Goal: Task Accomplishment & Management: Complete application form

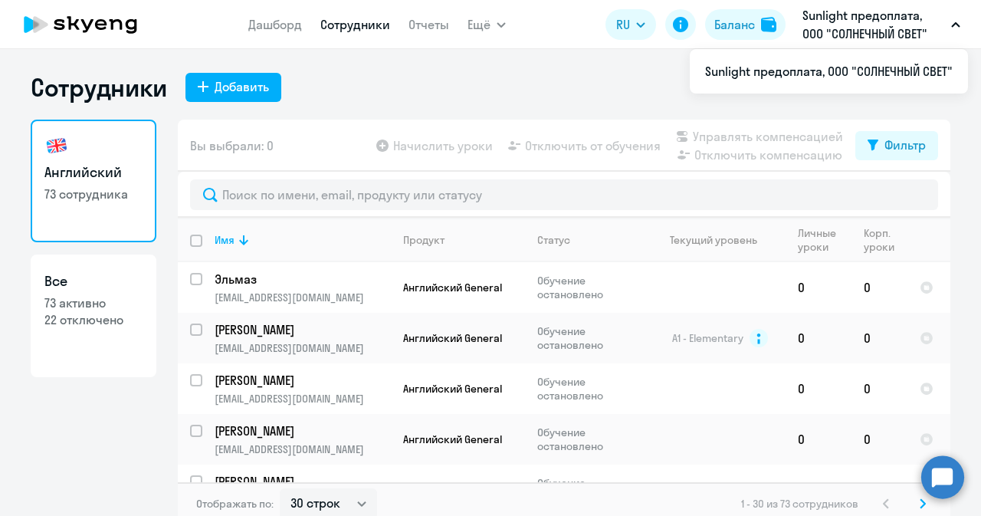
select select "30"
click at [251, 84] on div "Добавить" at bounding box center [242, 86] width 54 height 18
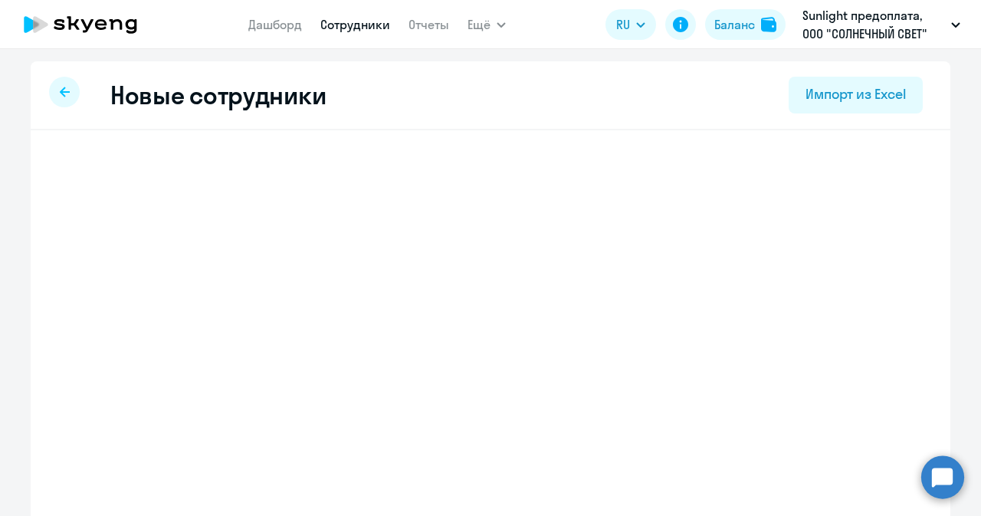
select select "english_adult_not_native_speaker"
select select "3"
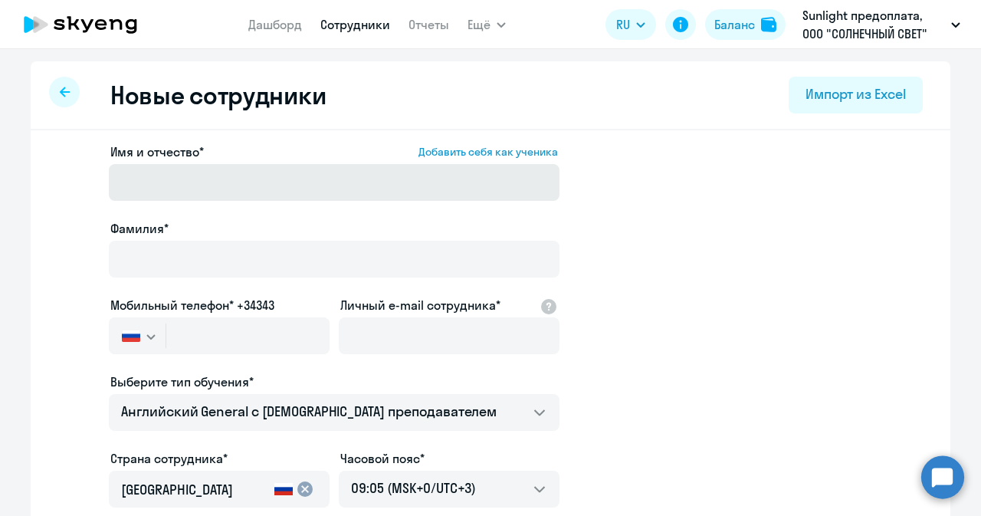
click at [238, 200] on div "Имя и отчество* Добавить себя как ученика" at bounding box center [334, 175] width 451 height 64
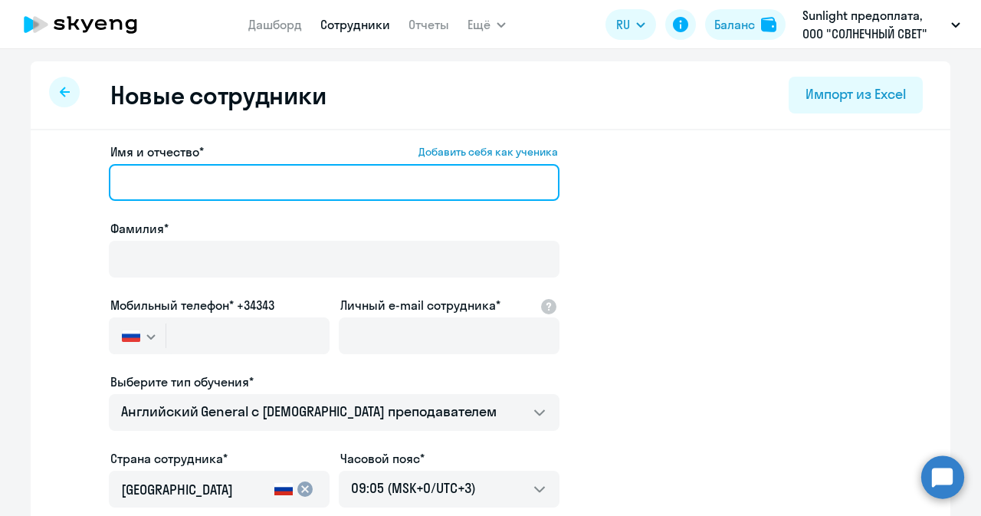
click at [238, 189] on input "Имя и отчество* Добавить себя как ученика" at bounding box center [334, 182] width 451 height 37
click at [165, 189] on input "Имя и отчество* Добавить себя как ученика" at bounding box center [334, 182] width 451 height 37
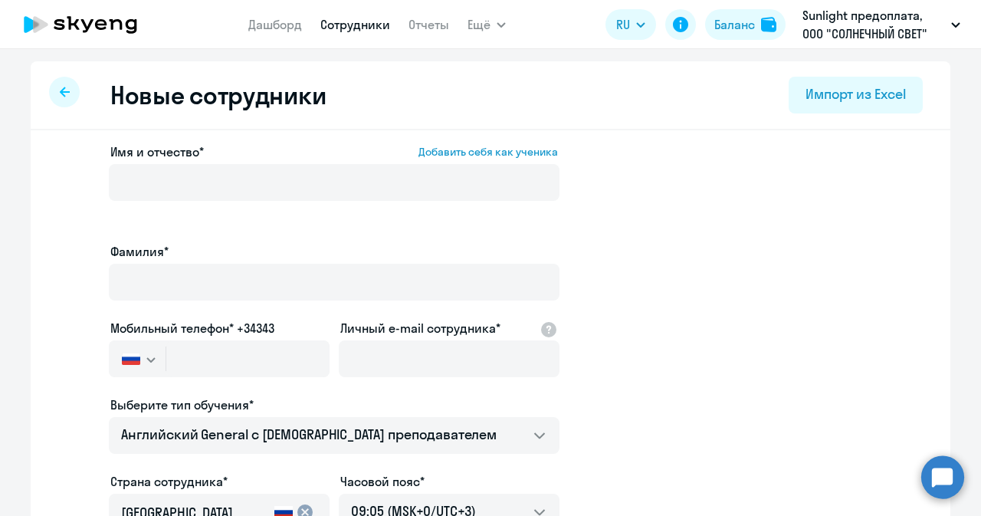
click at [416, 163] on div "Имя и отчество* Добавить себя как ученика" at bounding box center [334, 186] width 451 height 87
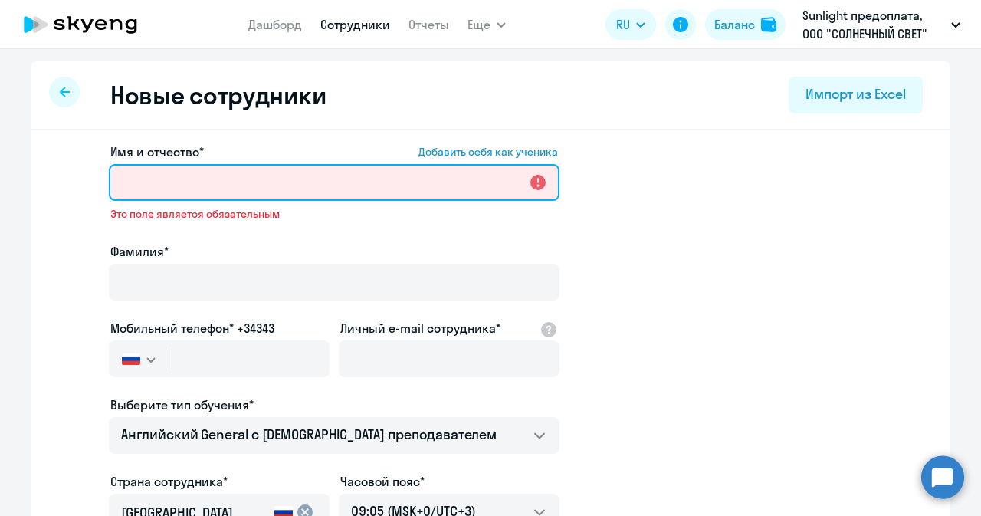
click at [409, 180] on input "Имя и отчество* Добавить себя как ученика" at bounding box center [334, 182] width 451 height 37
paste input "[PERSON_NAME]"
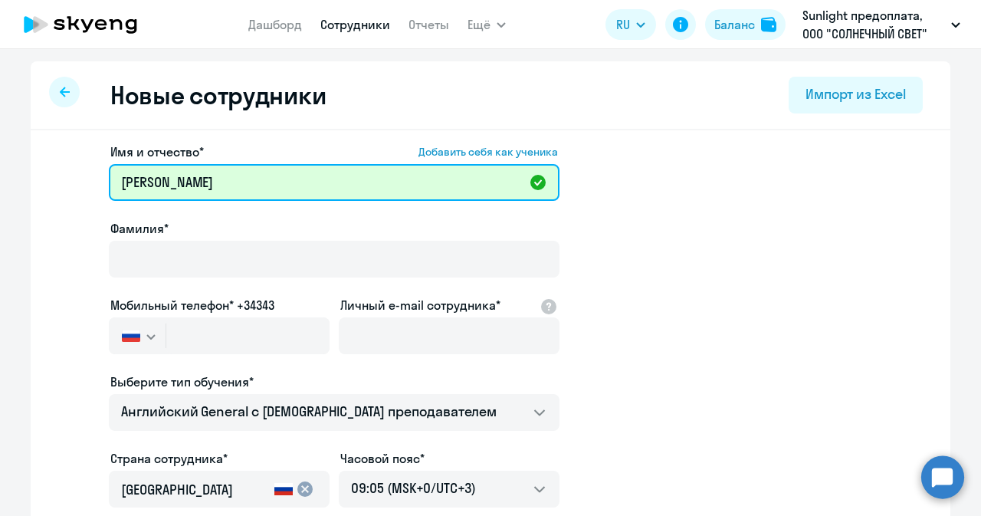
drag, startPoint x: 192, startPoint y: 185, endPoint x: 59, endPoint y: 182, distance: 132.7
click at [55, 177] on app-new-student-form "Имя и отчество* Добавить себя как ученика [PERSON_NAME]* Мобильный телефон* +34…" at bounding box center [490, 416] width 871 height 547
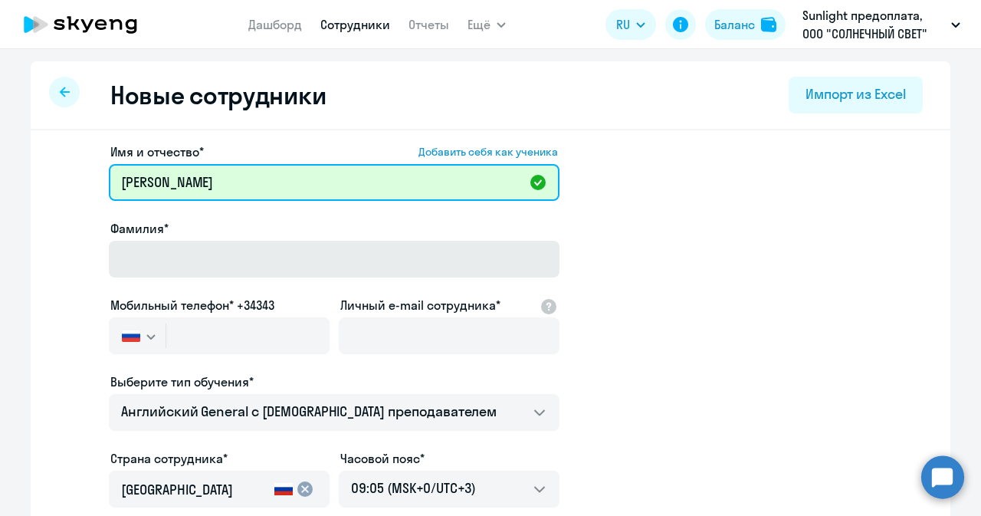
type input "[PERSON_NAME]"
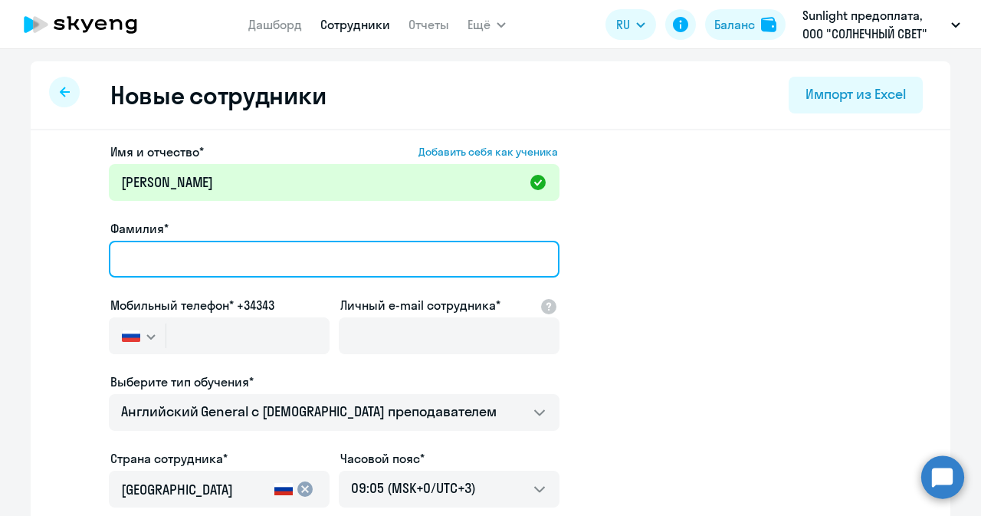
click at [155, 261] on input "Фамилия*" at bounding box center [334, 259] width 451 height 37
paste input "[PERSON_NAME]"
type input "[PERSON_NAME]"
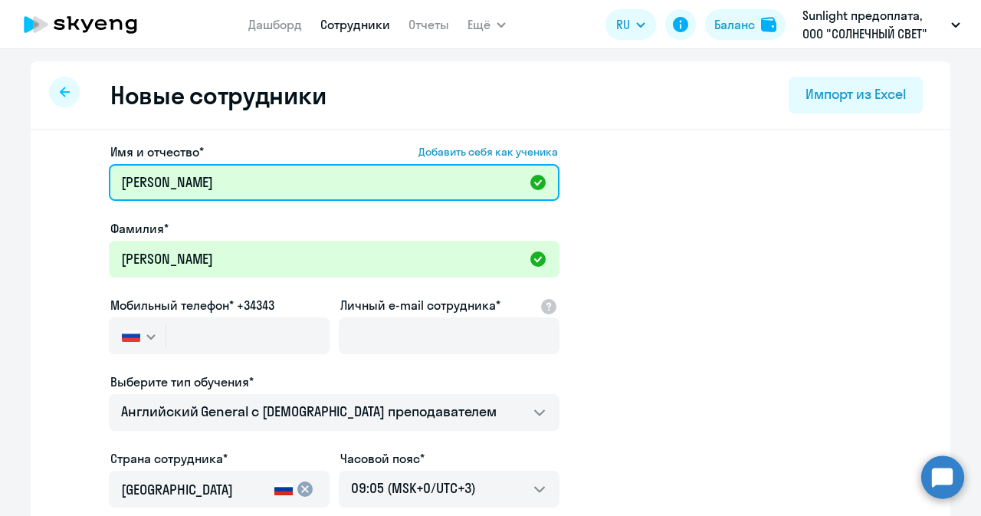
drag, startPoint x: 190, startPoint y: 186, endPoint x: 80, endPoint y: 172, distance: 110.6
click at [80, 172] on app-new-student-form "Имя и отчество* Добавить себя как ученика [PERSON_NAME]* [PERSON_NAME] Мобильны…" at bounding box center [490, 416] width 871 height 547
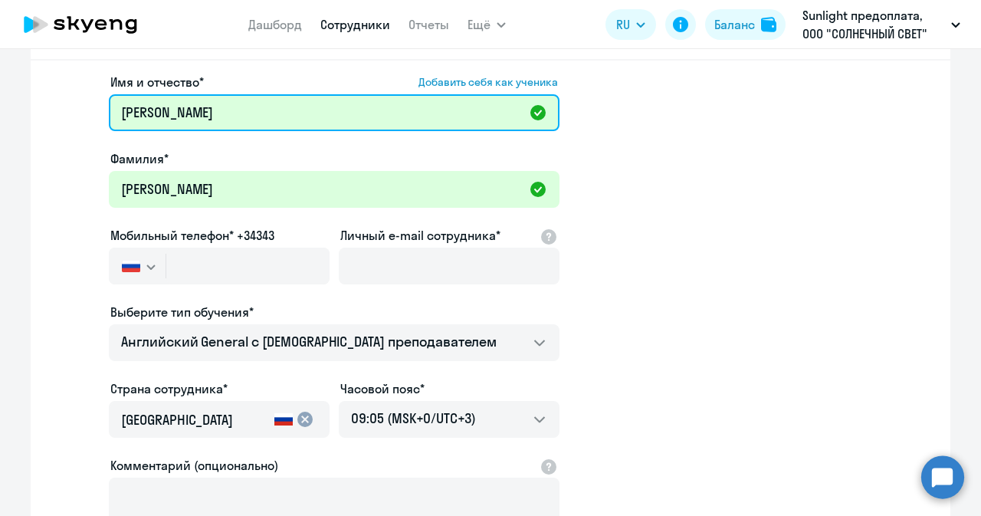
scroll to position [77, 0]
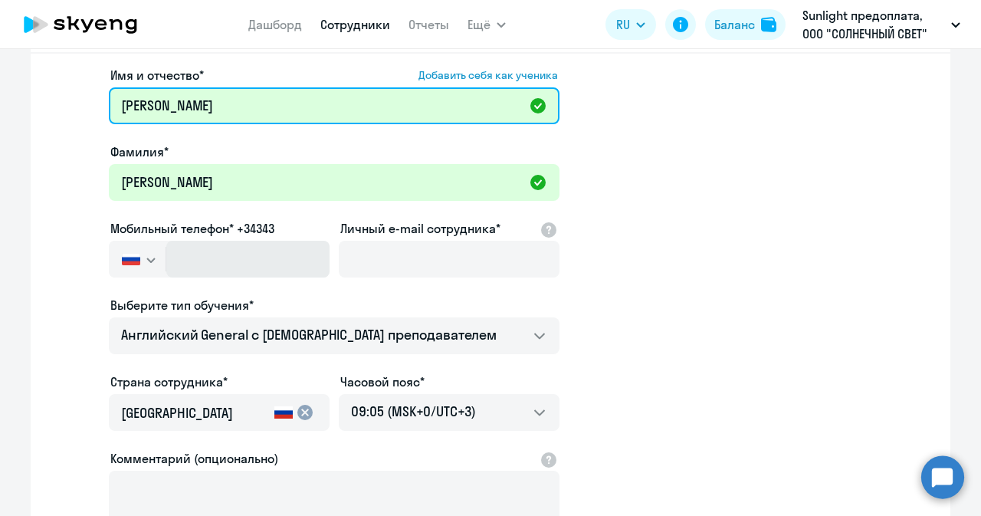
type input "[PERSON_NAME]"
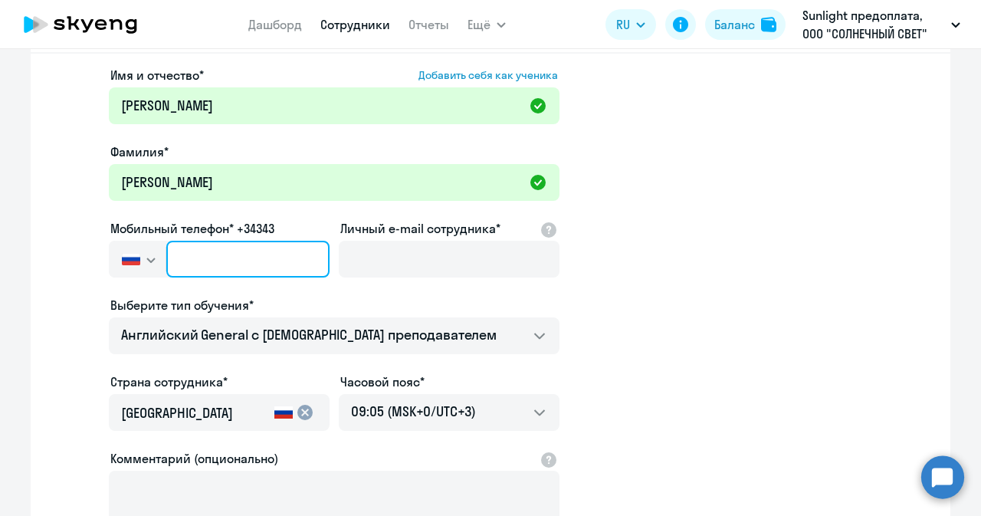
click at [242, 249] on input "text" at bounding box center [247, 259] width 163 height 37
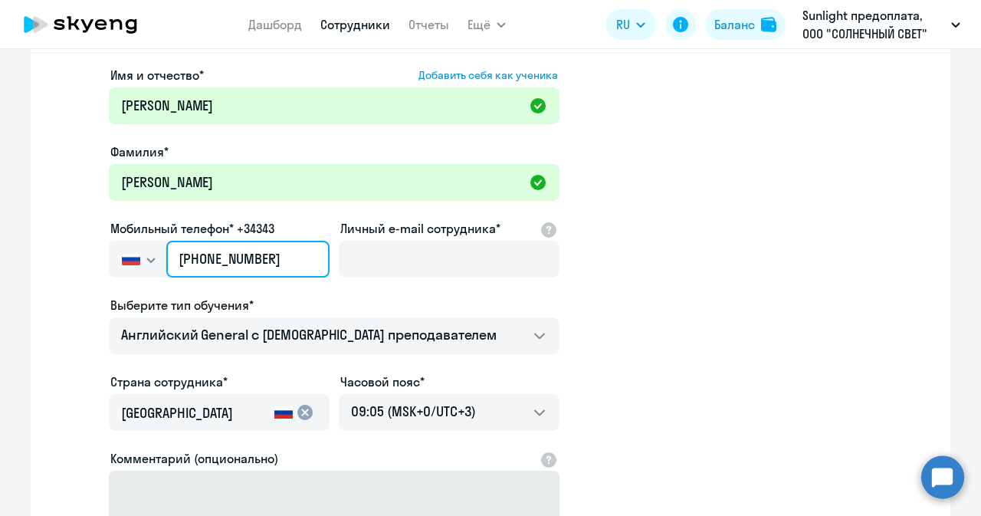
type input "[PHONE_NUMBER]"
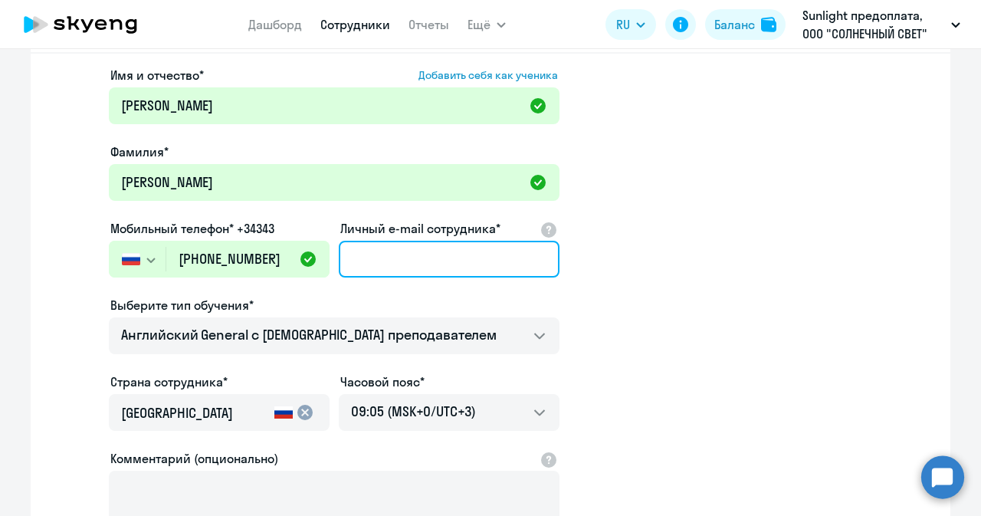
click at [370, 264] on input "Личный e-mail сотрудника*" at bounding box center [449, 259] width 221 height 37
paste input "[EMAIL_ADDRESS][DOMAIN_NAME]"
type input "[EMAIL_ADDRESS][DOMAIN_NAME]"
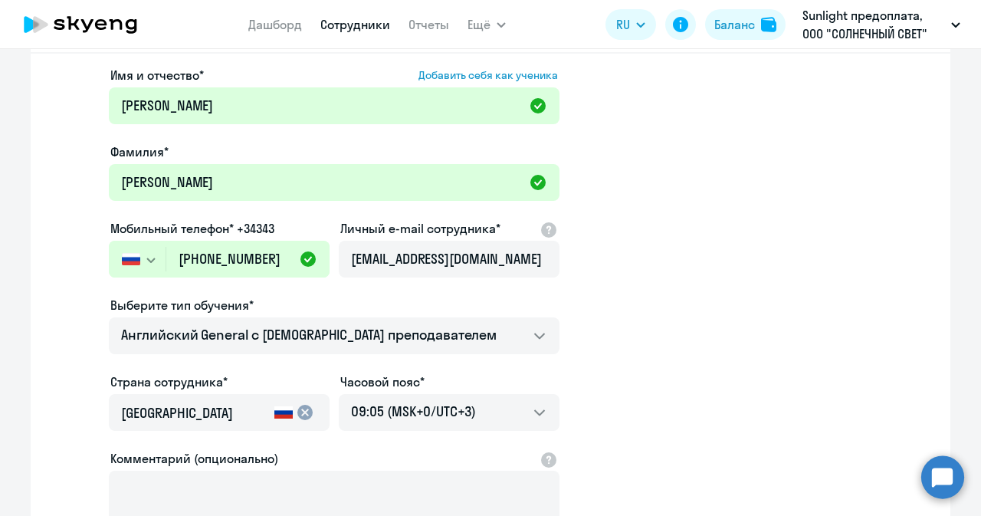
click at [672, 284] on app-new-student-form "Имя и отчество* Добавить себя как ученика [PERSON_NAME]* [PERSON_NAME] Мобильны…" at bounding box center [490, 339] width 871 height 547
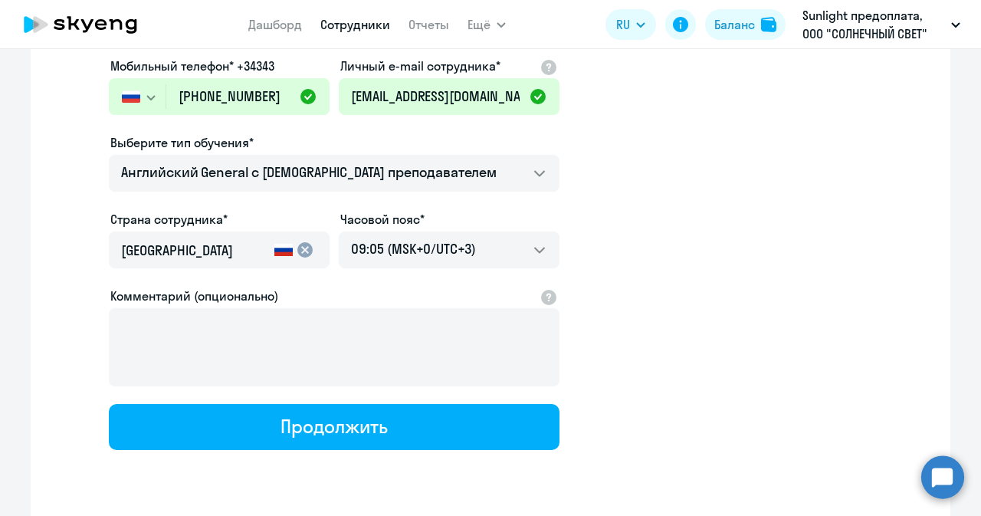
scroll to position [287, 0]
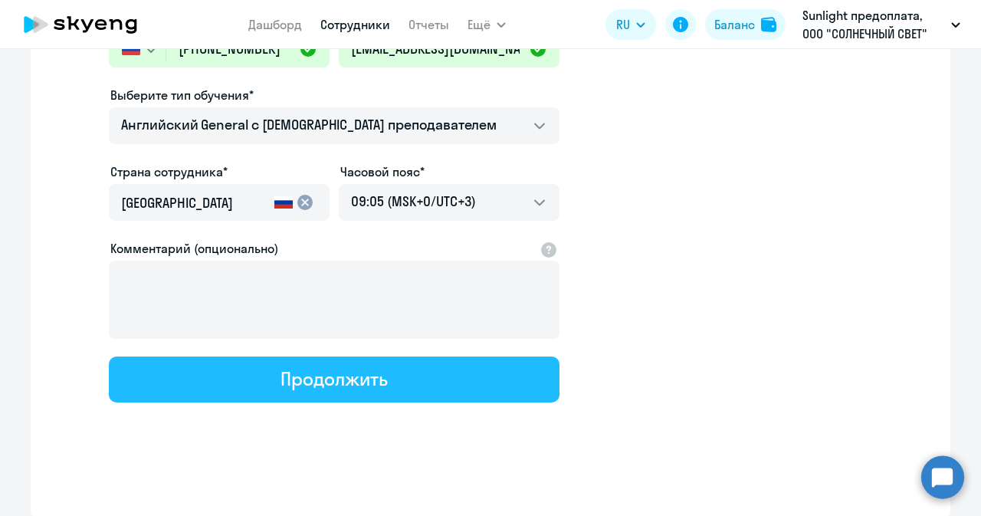
click at [315, 372] on div "Продолжить" at bounding box center [334, 378] width 107 height 25
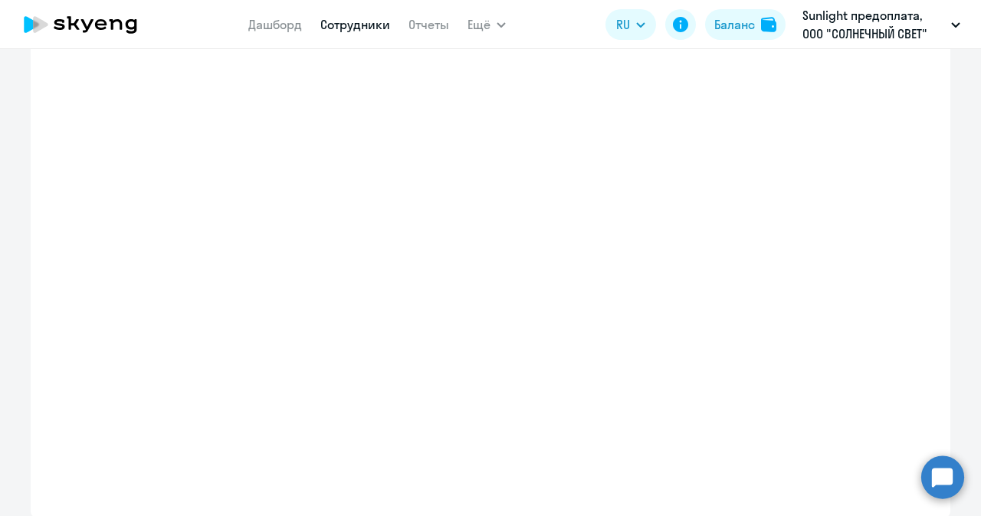
select select "english_adult_not_native_speaker"
select select "3"
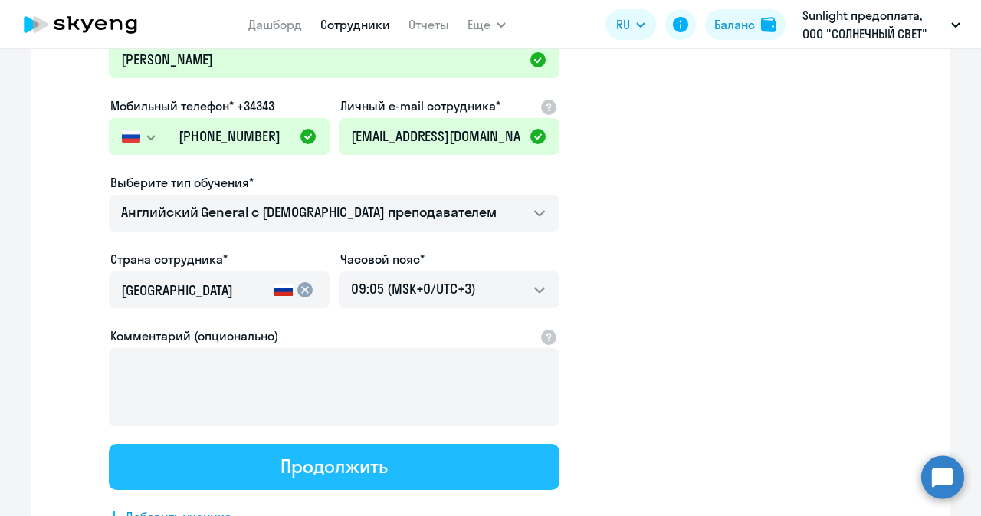
scroll to position [0, 0]
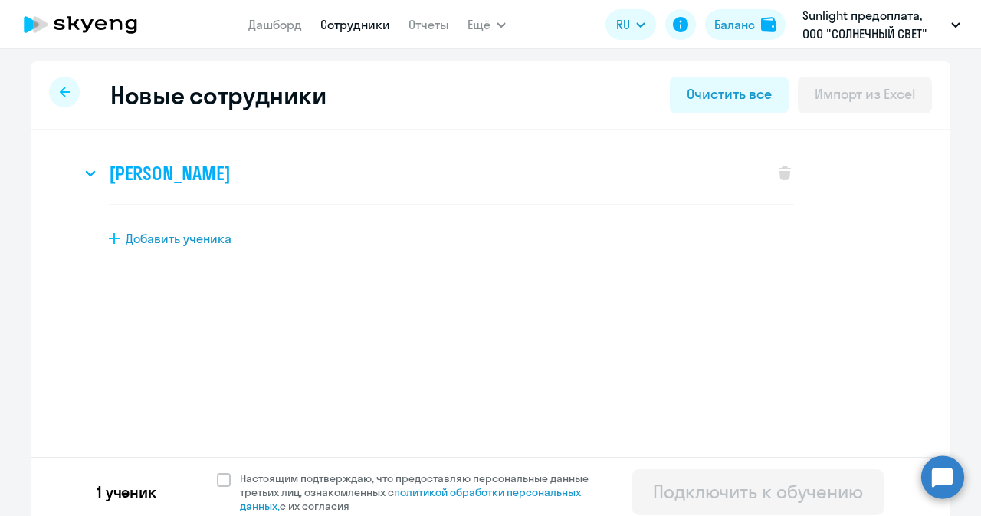
click at [81, 180] on svg-icon at bounding box center [90, 173] width 18 height 18
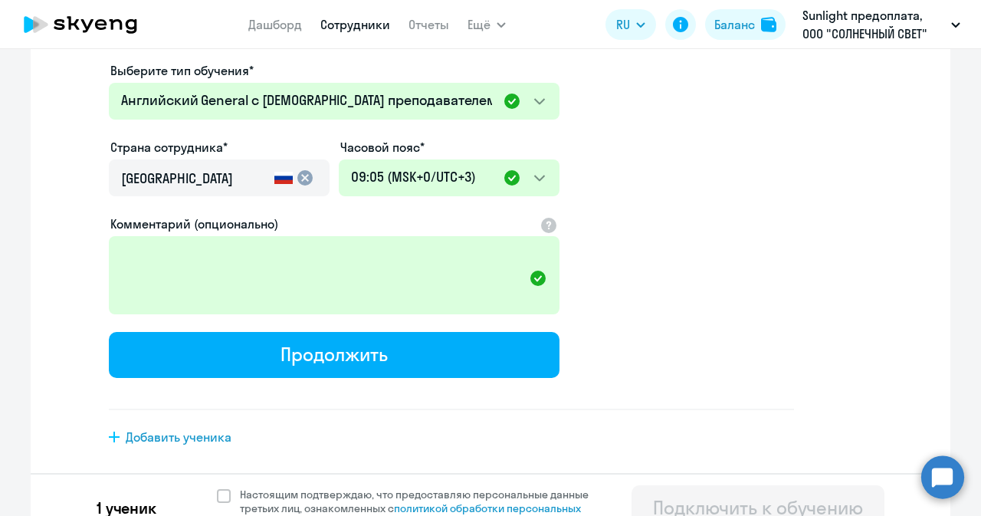
scroll to position [405, 0]
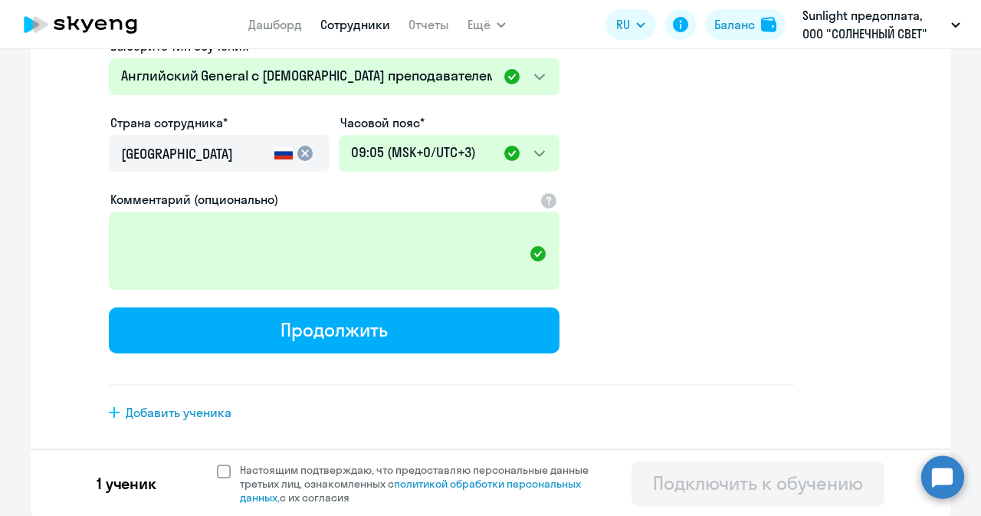
click at [218, 470] on span at bounding box center [224, 472] width 14 height 14
click at [217, 463] on input "Настоящим подтверждаю, что предоставляю персональные данные третьих лиц, ознако…" at bounding box center [216, 462] width 1 height 1
checkbox input "true"
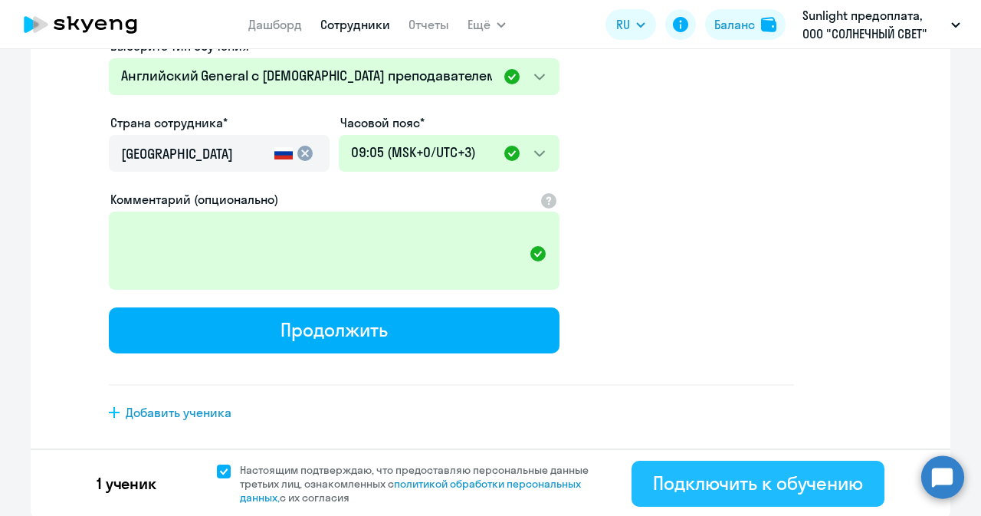
click at [675, 485] on div "Подключить к обучению" at bounding box center [758, 483] width 210 height 25
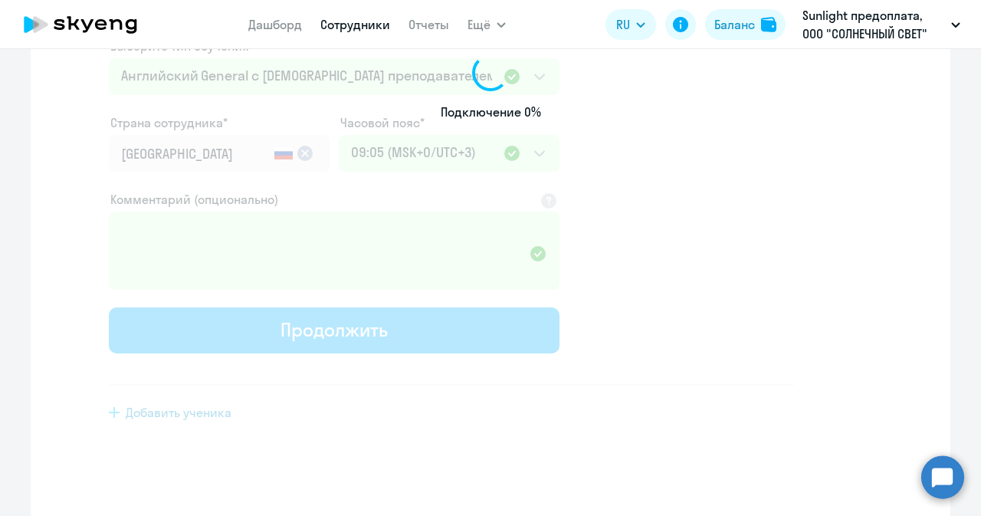
select select "english_adult_not_native_speaker"
select select "3"
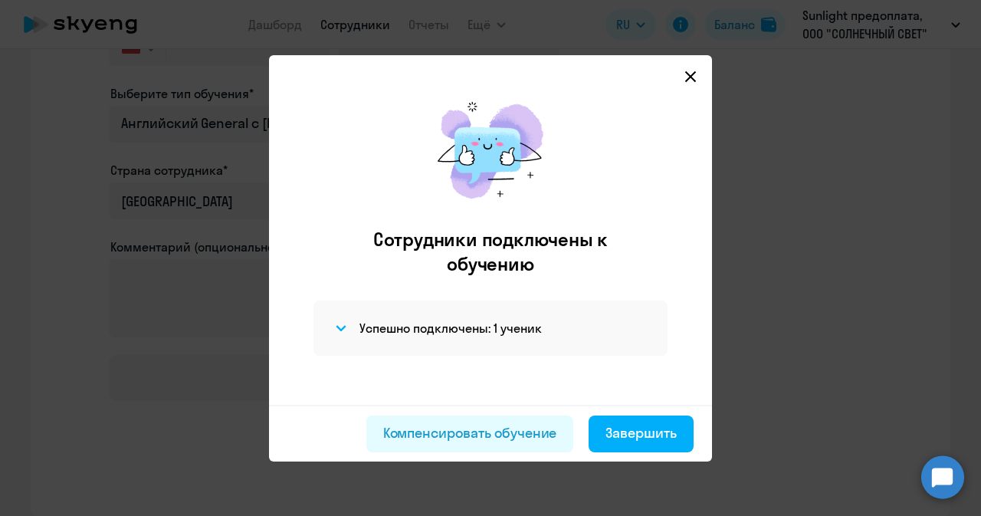
scroll to position [287, 0]
click at [665, 425] on div "Завершить" at bounding box center [641, 433] width 71 height 20
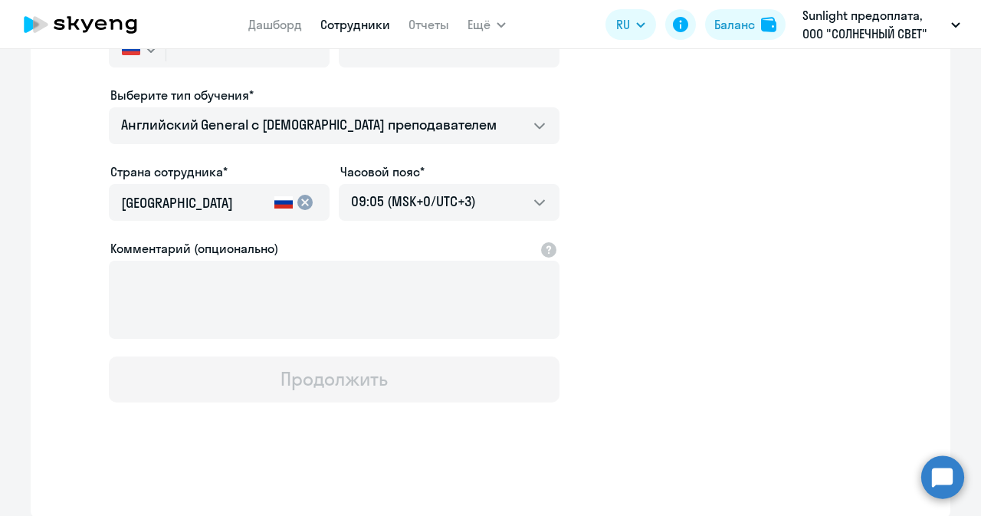
select select "30"
